Goal: Transaction & Acquisition: Purchase product/service

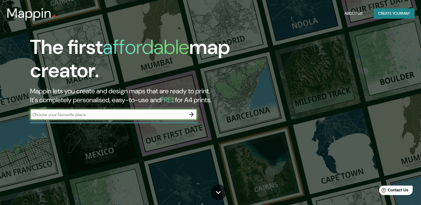
click at [402, 13] on button "Create your map" at bounding box center [394, 13] width 41 height 10
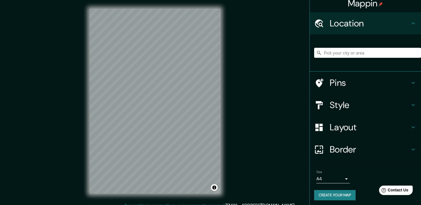
scroll to position [7, 0]
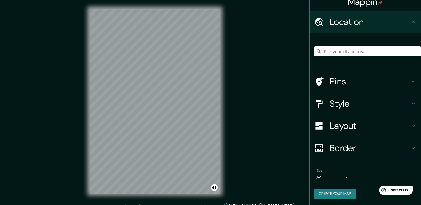
click at [390, 106] on h4 "Style" at bounding box center [370, 103] width 80 height 11
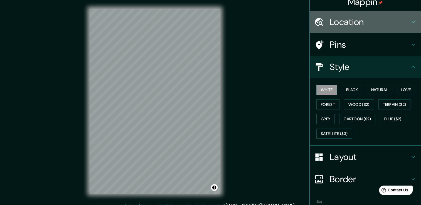
click at [365, 23] on h4 "Location" at bounding box center [370, 21] width 80 height 11
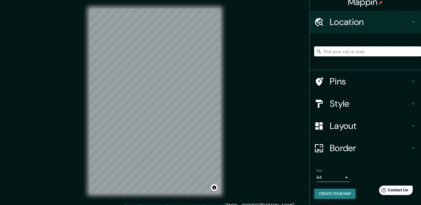
click at [337, 53] on input "Pick your city or area" at bounding box center [367, 51] width 107 height 10
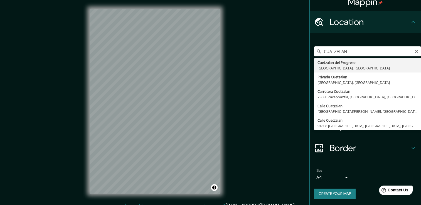
type input "Cuetzalan del Progreso, [GEOGRAPHIC_DATA], [GEOGRAPHIC_DATA]"
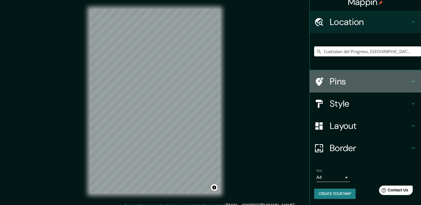
click at [355, 83] on h4 "Pins" at bounding box center [370, 81] width 80 height 11
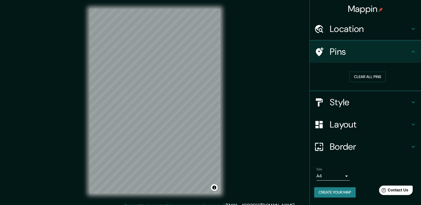
scroll to position [0, 0]
click at [370, 79] on button "Clear all pins" at bounding box center [368, 77] width 36 height 10
click at [374, 75] on button "Clear all pins" at bounding box center [368, 77] width 36 height 10
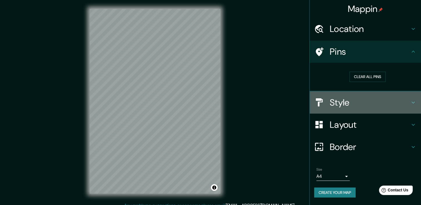
click at [357, 100] on h4 "Style" at bounding box center [370, 102] width 80 height 11
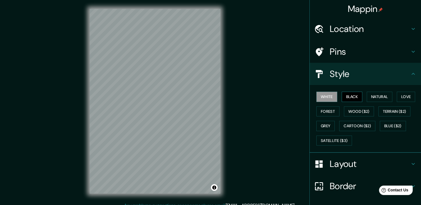
click at [352, 93] on button "Black" at bounding box center [352, 97] width 21 height 10
click at [377, 95] on button "Natural" at bounding box center [380, 97] width 26 height 10
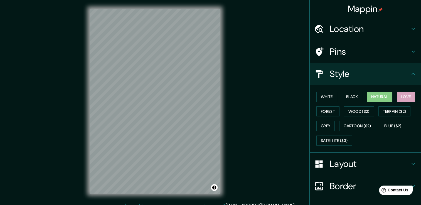
click at [398, 97] on button "Love" at bounding box center [406, 97] width 18 height 10
click at [326, 110] on button "Forest" at bounding box center [327, 112] width 23 height 10
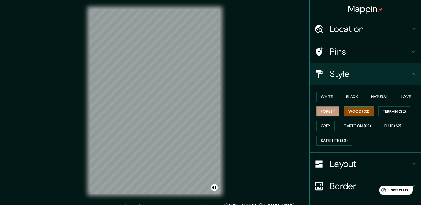
click at [349, 110] on button "Wood ($2)" at bounding box center [359, 112] width 30 height 10
click at [393, 113] on button "Terrain ($2)" at bounding box center [395, 112] width 32 height 10
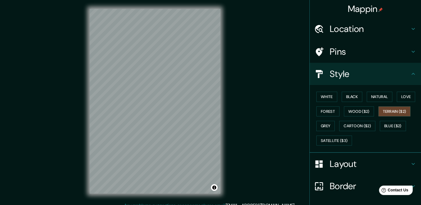
click at [377, 127] on div "White Black Natural Love Forest Wood ($2) Terrain ($2) Grey Cartoon ($2) Blue (…" at bounding box center [367, 119] width 107 height 58
click at [321, 130] on button "Grey" at bounding box center [325, 126] width 18 height 10
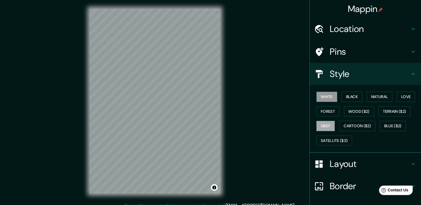
click at [323, 101] on button "White" at bounding box center [326, 97] width 21 height 10
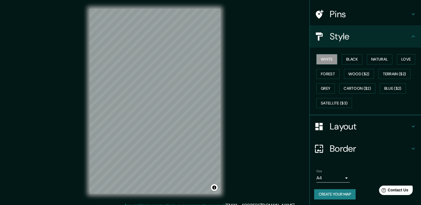
click at [362, 129] on h4 "Layout" at bounding box center [370, 126] width 80 height 11
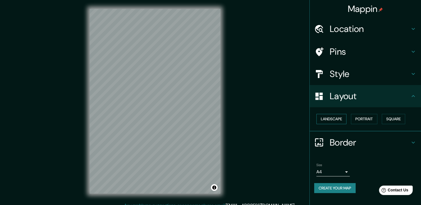
click at [331, 119] on button "Landscape" at bounding box center [331, 119] width 30 height 10
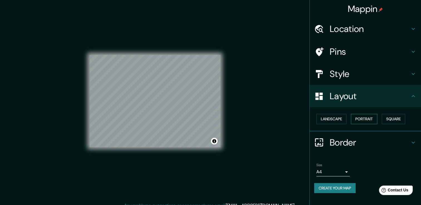
click at [362, 119] on button "Portrait" at bounding box center [364, 119] width 26 height 10
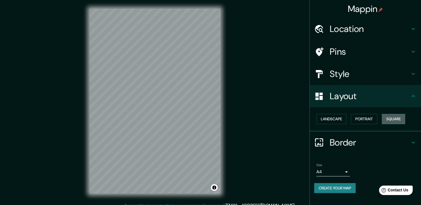
click at [403, 119] on button "Square" at bounding box center [393, 119] width 23 height 10
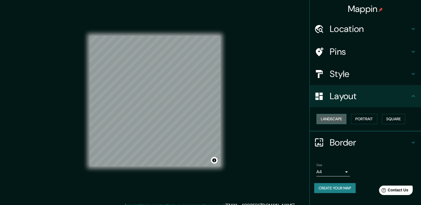
click at [334, 122] on button "Landscape" at bounding box center [331, 119] width 30 height 10
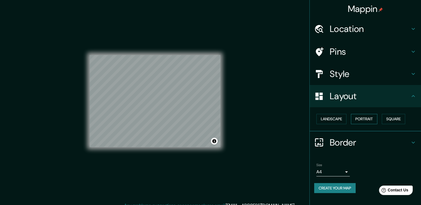
click at [374, 120] on button "Portrait" at bounding box center [364, 119] width 26 height 10
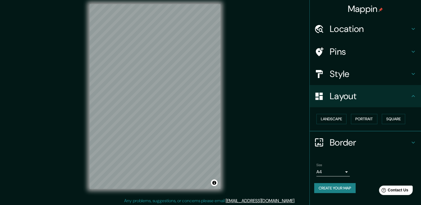
scroll to position [6, 0]
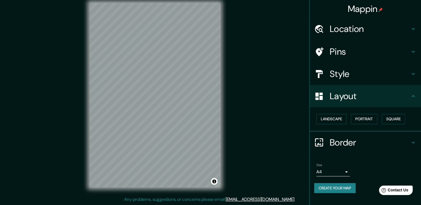
click at [362, 140] on h4 "Border" at bounding box center [370, 142] width 80 height 11
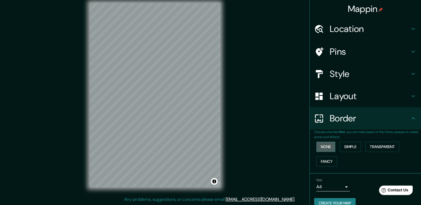
click at [323, 143] on button "None" at bounding box center [325, 147] width 19 height 10
click at [346, 146] on button "Simple" at bounding box center [350, 147] width 21 height 10
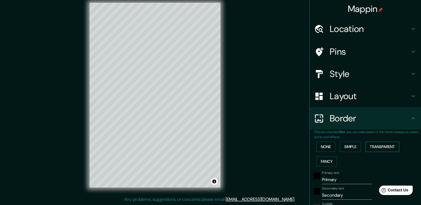
click at [377, 146] on button "Transparent" at bounding box center [382, 147] width 34 height 10
click at [326, 160] on button "Fancy" at bounding box center [326, 162] width 21 height 10
click at [326, 147] on button "None" at bounding box center [325, 147] width 19 height 10
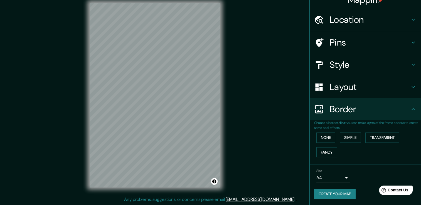
scroll to position [0, 0]
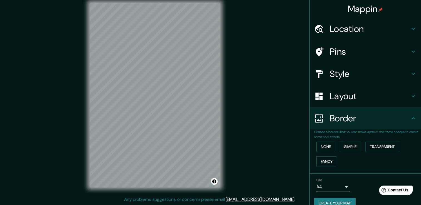
click at [367, 34] on h4 "Location" at bounding box center [370, 28] width 80 height 11
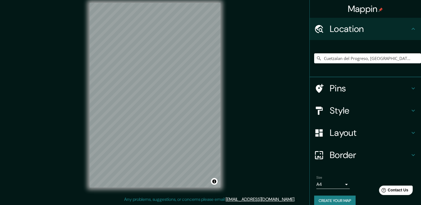
click at [370, 29] on h4 "Location" at bounding box center [370, 28] width 80 height 11
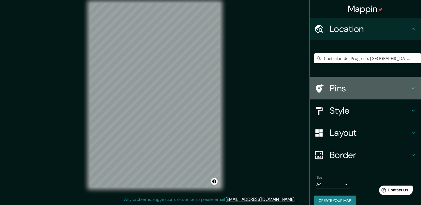
click at [345, 83] on h4 "Pins" at bounding box center [370, 88] width 80 height 11
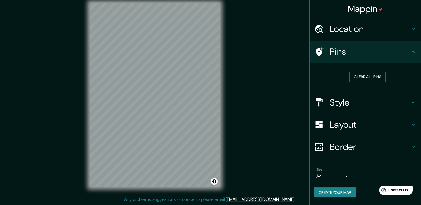
click at [366, 75] on button "Clear all pins" at bounding box center [368, 77] width 36 height 10
click at [364, 102] on h4 "Style" at bounding box center [370, 102] width 80 height 11
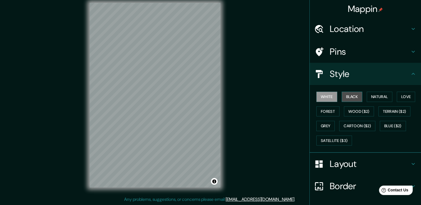
click at [347, 97] on button "Black" at bounding box center [352, 97] width 21 height 10
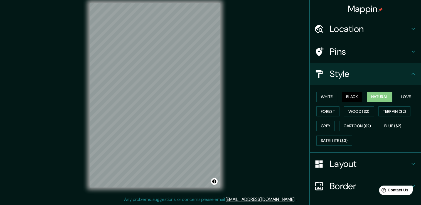
click at [373, 94] on button "Natural" at bounding box center [380, 97] width 26 height 10
click at [403, 94] on button "Love" at bounding box center [406, 97] width 18 height 10
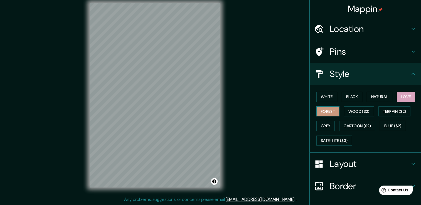
click at [326, 110] on button "Forest" at bounding box center [327, 112] width 23 height 10
click at [350, 112] on button "Wood ($2)" at bounding box center [359, 112] width 30 height 10
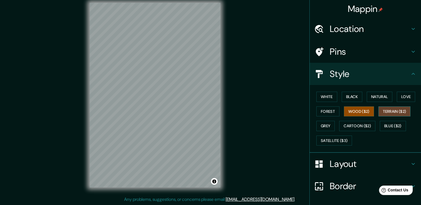
click at [381, 109] on button "Terrain ($2)" at bounding box center [395, 112] width 32 height 10
click at [333, 125] on div "White Black Natural Love Forest Wood ($2) Terrain ($2) Grey Cartoon ($2) Blue (…" at bounding box center [367, 119] width 107 height 58
click at [324, 126] on button "Grey" at bounding box center [325, 126] width 18 height 10
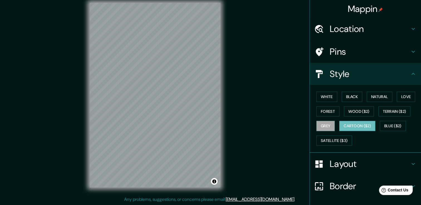
click at [347, 128] on button "Cartoon ($2)" at bounding box center [357, 126] width 36 height 10
click at [388, 128] on button "Blue ($2)" at bounding box center [393, 126] width 26 height 10
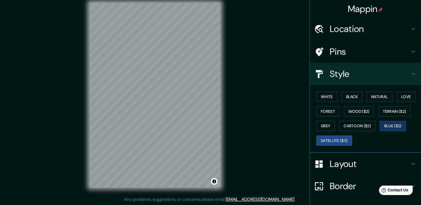
click at [325, 136] on button "Satellite ($3)" at bounding box center [334, 141] width 36 height 10
click at [326, 99] on button "White" at bounding box center [326, 97] width 21 height 10
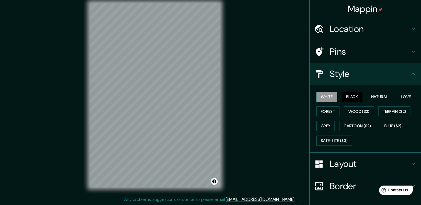
click at [344, 95] on button "Black" at bounding box center [352, 97] width 21 height 10
click at [367, 97] on button "Natural" at bounding box center [380, 97] width 26 height 10
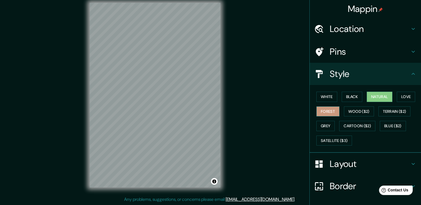
click at [326, 110] on button "Forest" at bounding box center [327, 112] width 23 height 10
click at [352, 113] on button "Wood ($2)" at bounding box center [359, 112] width 30 height 10
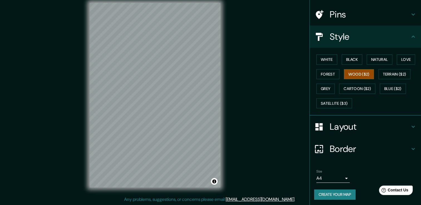
scroll to position [38, 0]
click at [356, 126] on h4 "Layout" at bounding box center [370, 126] width 80 height 11
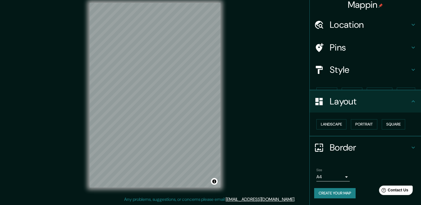
scroll to position [0, 0]
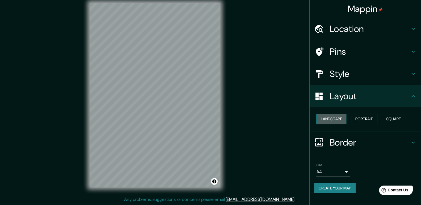
click at [339, 121] on button "Landscape" at bounding box center [331, 119] width 30 height 10
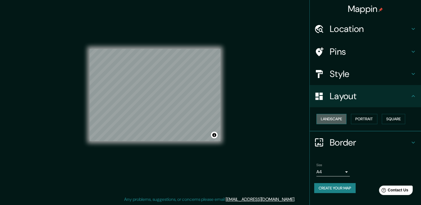
click at [339, 121] on button "Landscape" at bounding box center [331, 119] width 30 height 10
click at [356, 120] on button "Portrait" at bounding box center [364, 119] width 26 height 10
